Goal: Register for event/course

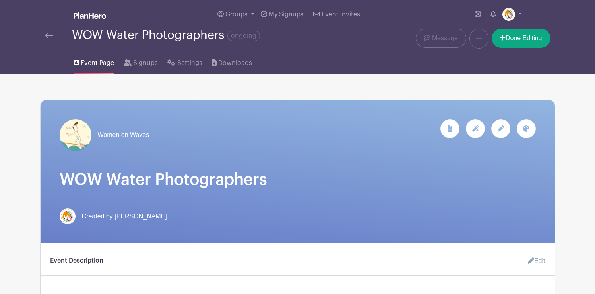
click at [49, 36] on img at bounding box center [49, 36] width 8 height 6
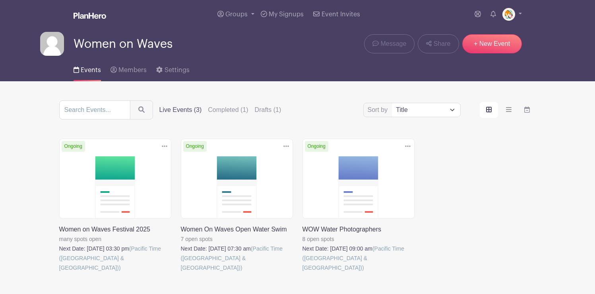
click at [181, 272] on link at bounding box center [181, 272] width 0 height 0
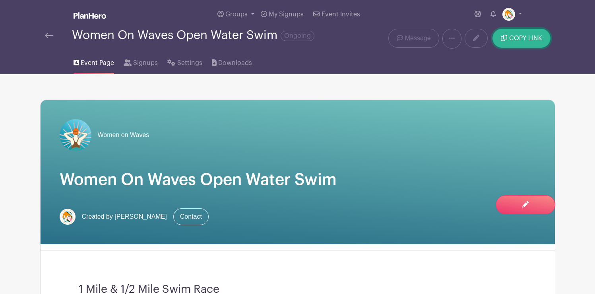
click at [526, 33] on button "COPY LINK" at bounding box center [522, 38] width 58 height 19
click at [49, 37] on img at bounding box center [49, 36] width 8 height 6
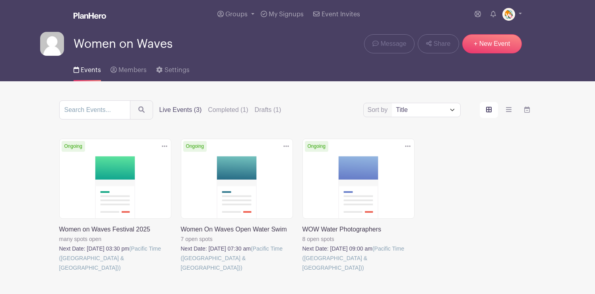
click at [59, 272] on link at bounding box center [59, 272] width 0 height 0
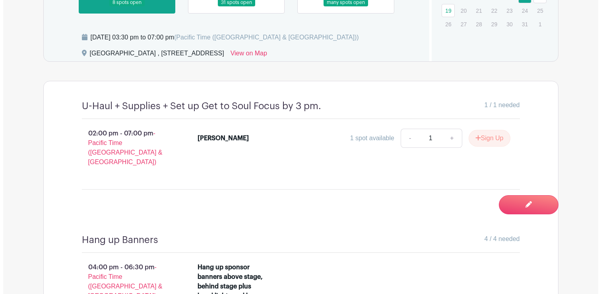
scroll to position [457, 0]
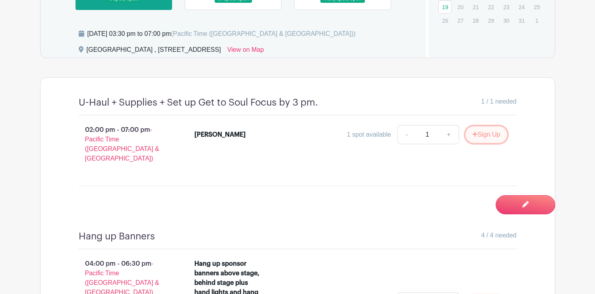
click at [482, 135] on button "Sign Up" at bounding box center [487, 134] width 42 height 17
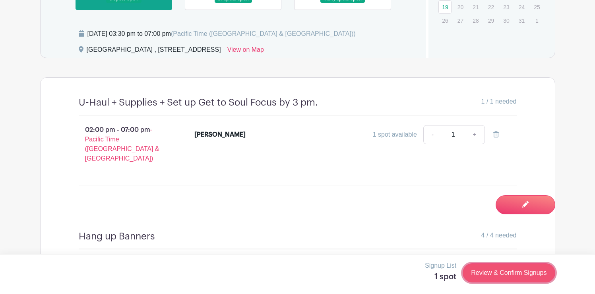
click at [498, 267] on link "Review & Confirm Signups" at bounding box center [509, 272] width 92 height 19
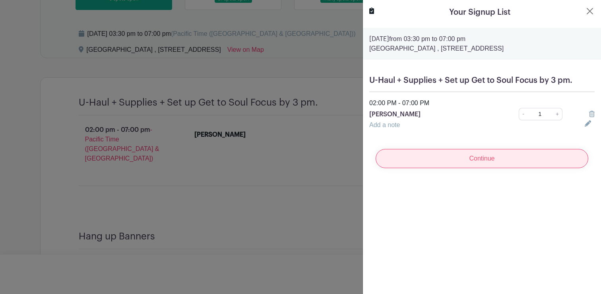
click at [469, 160] on input "Continue" at bounding box center [482, 158] width 213 height 19
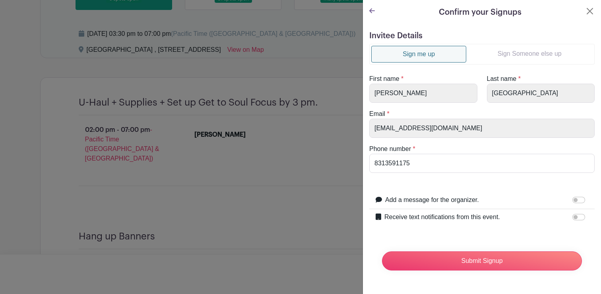
click at [521, 53] on link "Sign Someone else up" at bounding box center [530, 54] width 126 height 16
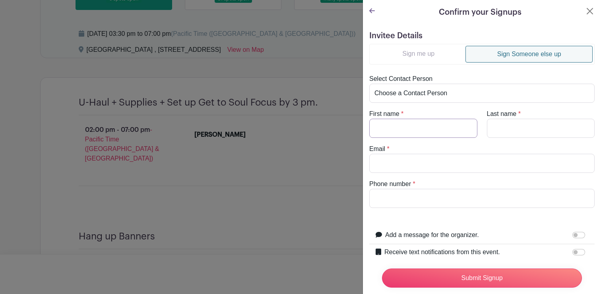
click at [418, 128] on input "First name" at bounding box center [423, 128] width 108 height 19
type input "Steve"
click at [504, 125] on input "Last name" at bounding box center [541, 128] width 108 height 19
type input "Wait"
click at [449, 164] on input "Email" at bounding box center [482, 163] width 226 height 19
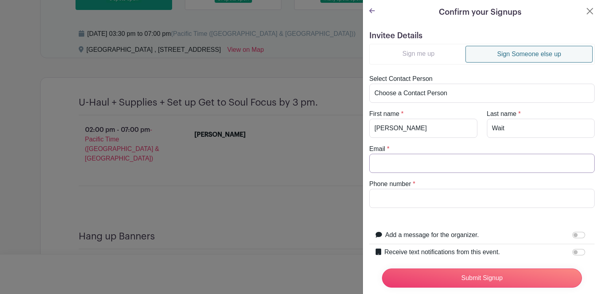
paste input "skswait@yahoo.com"
type input "skswait@yahoo.com"
click at [387, 200] on input "Phone number" at bounding box center [482, 198] width 226 height 19
type input "831- 247-1108"
click at [573, 234] on input "Add a message for the organizer." at bounding box center [579, 234] width 13 height 6
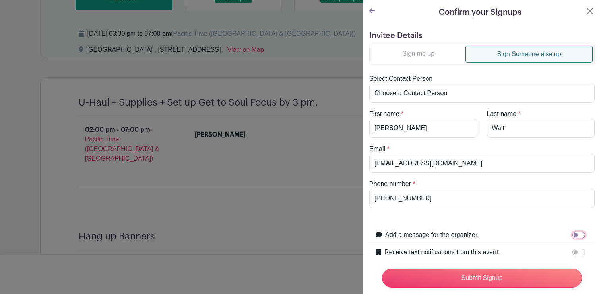
checkbox input "true"
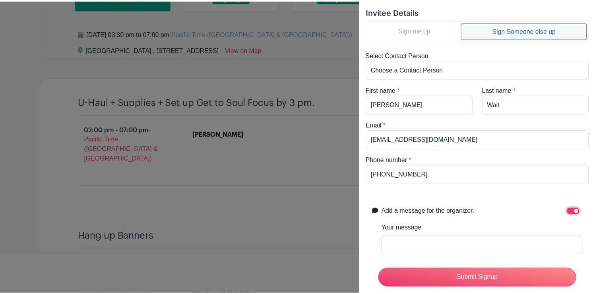
scroll to position [26, 0]
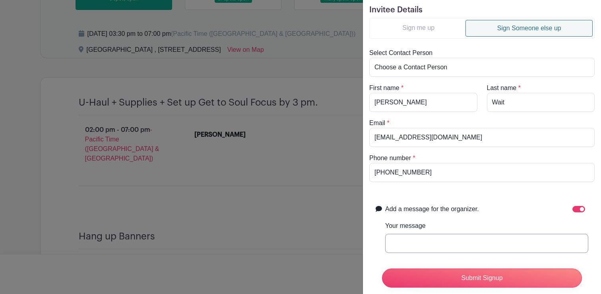
click at [428, 237] on input "Your message" at bounding box center [486, 242] width 203 height 19
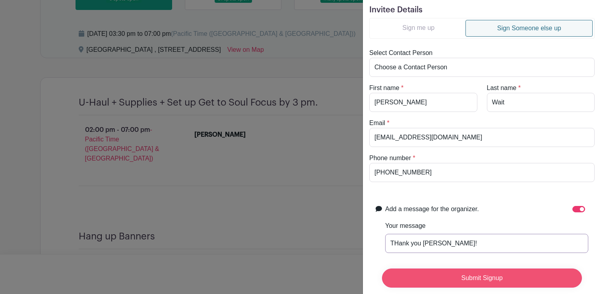
type input "THank you Steve!"
click at [455, 275] on input "Submit Signup" at bounding box center [482, 277] width 200 height 19
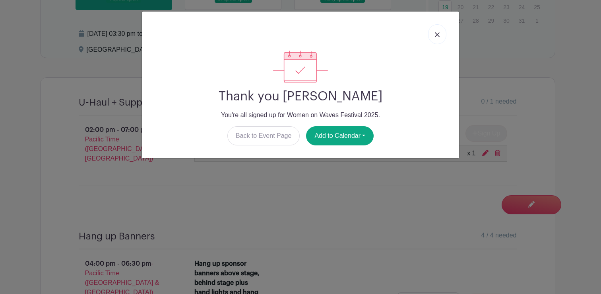
click at [437, 36] on img at bounding box center [437, 34] width 5 height 5
